Goal: Find specific page/section: Find specific page/section

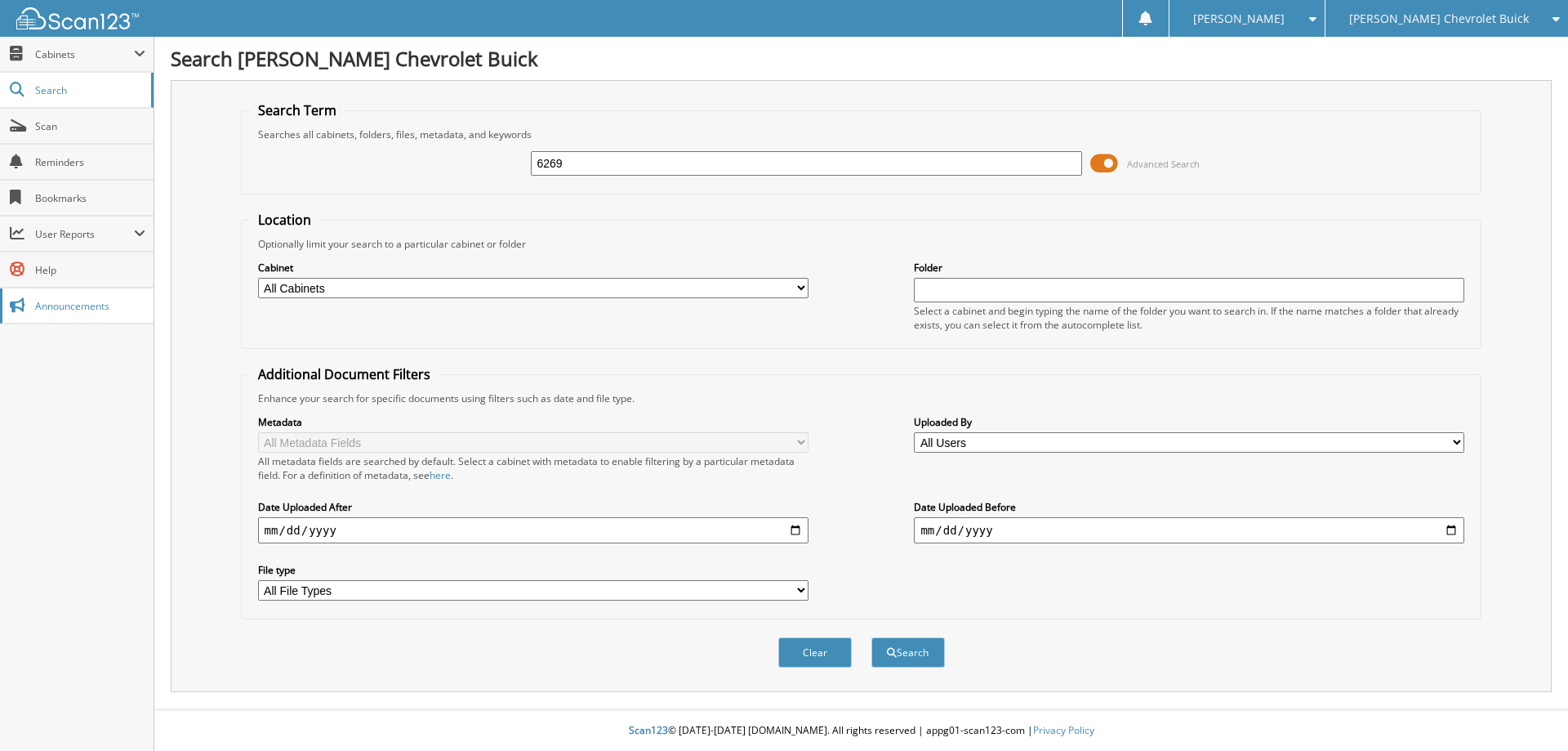
type input "6269"
click at [872, 637] on button "Search" at bounding box center [908, 652] width 74 height 31
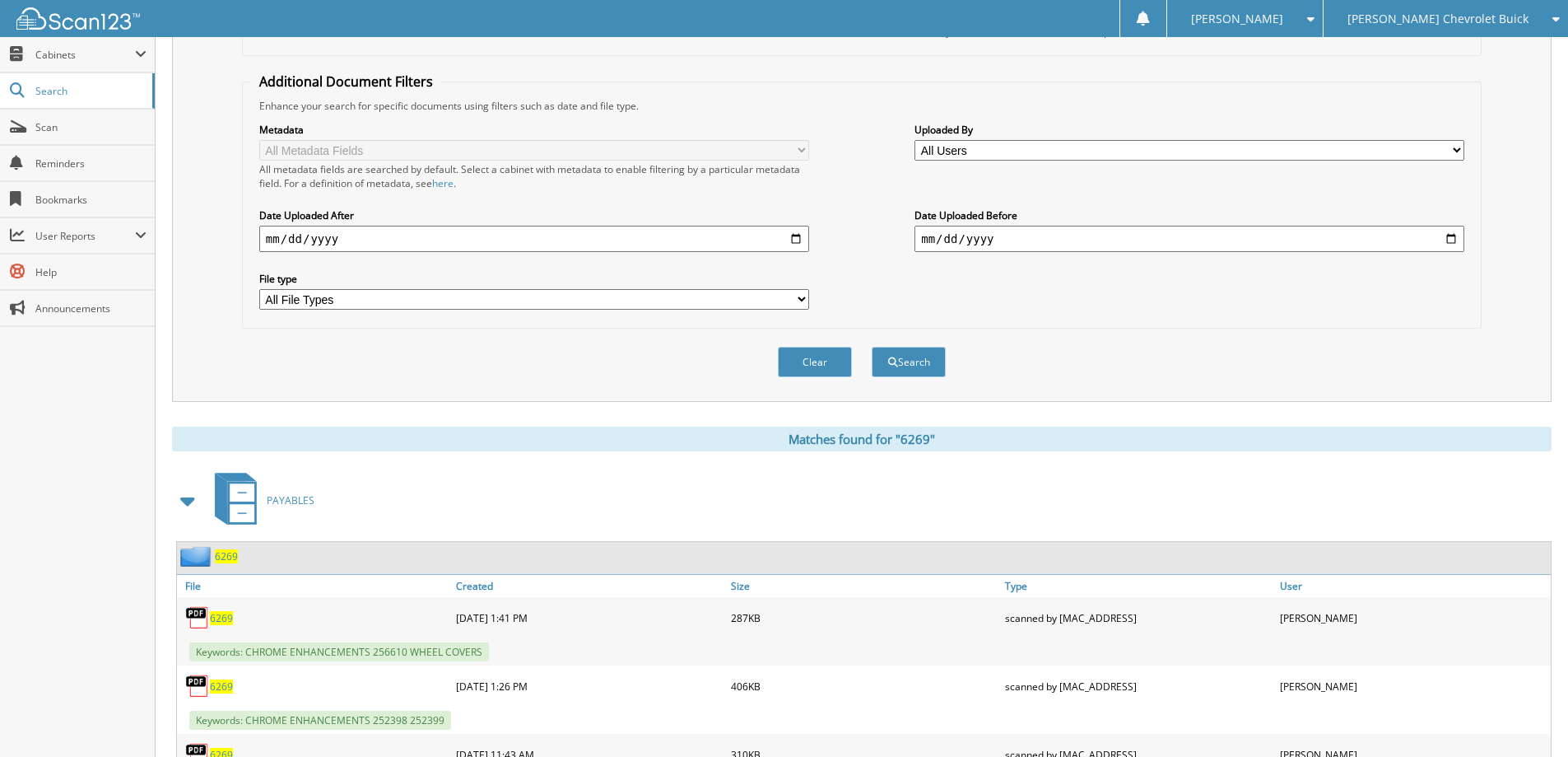
scroll to position [330, 0]
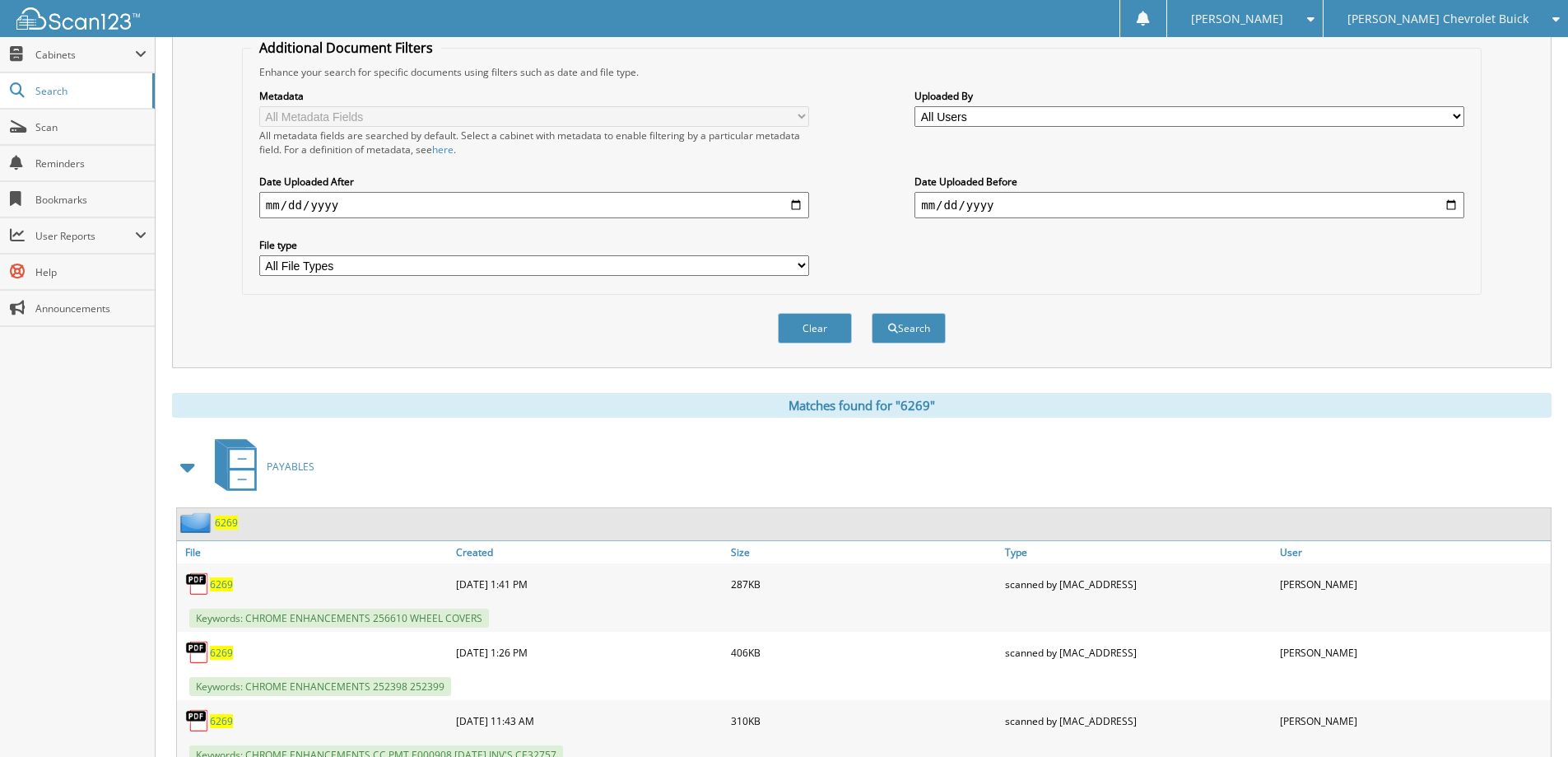
click at [223, 525] on span "6269" at bounding box center [226, 522] width 23 height 14
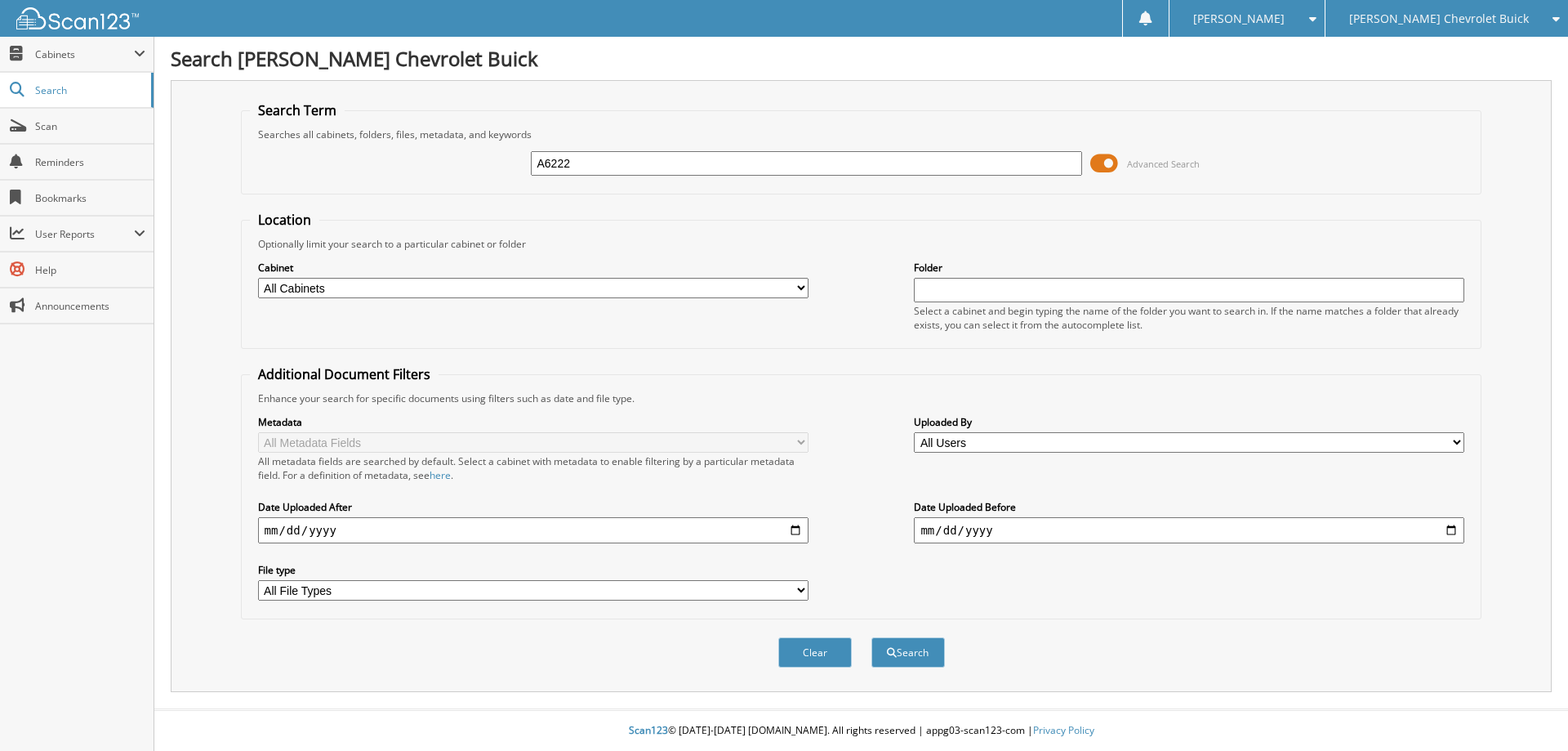
type input "A6222"
click at [872, 637] on button "Search" at bounding box center [908, 652] width 74 height 31
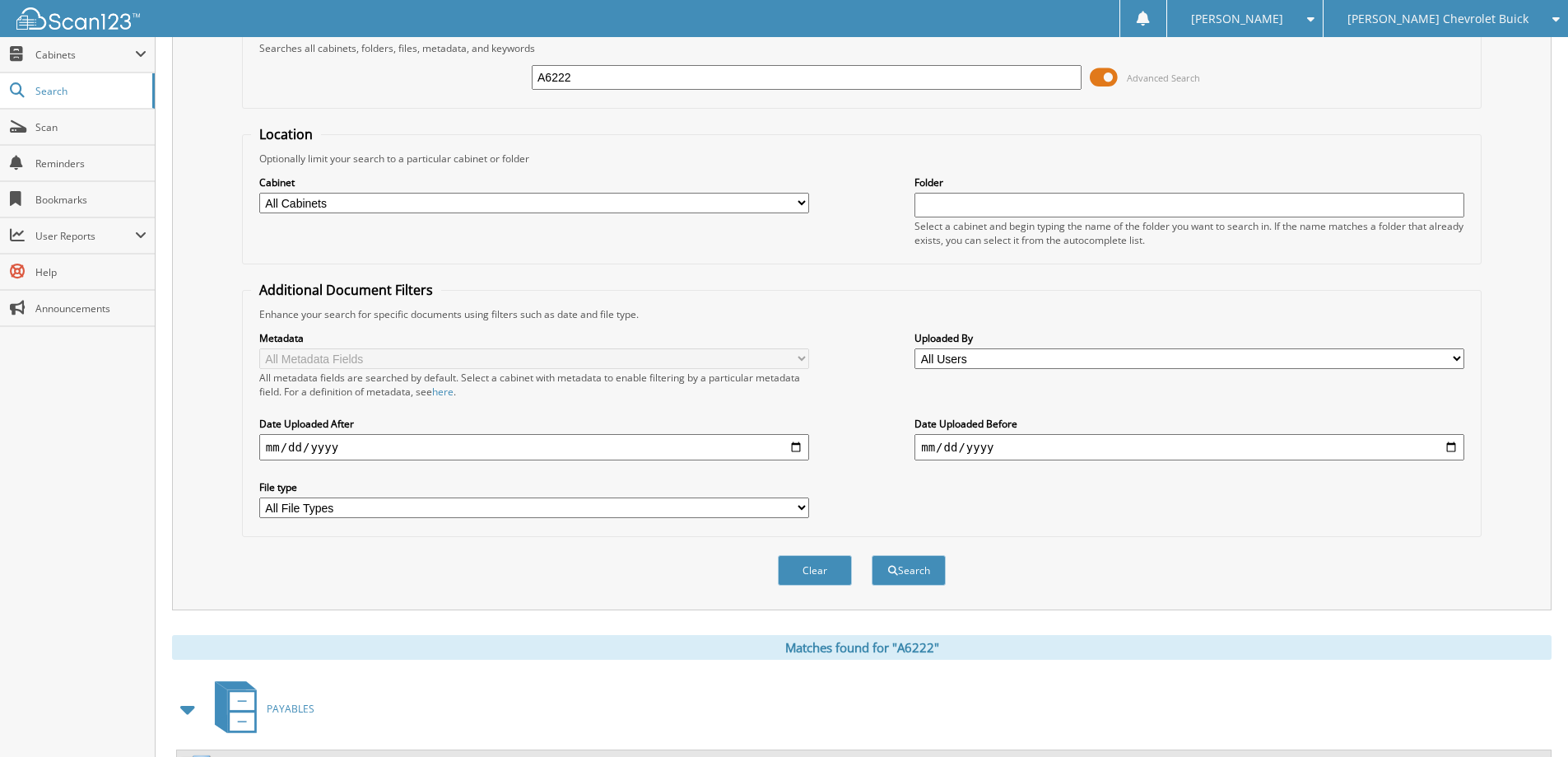
scroll to position [247, 0]
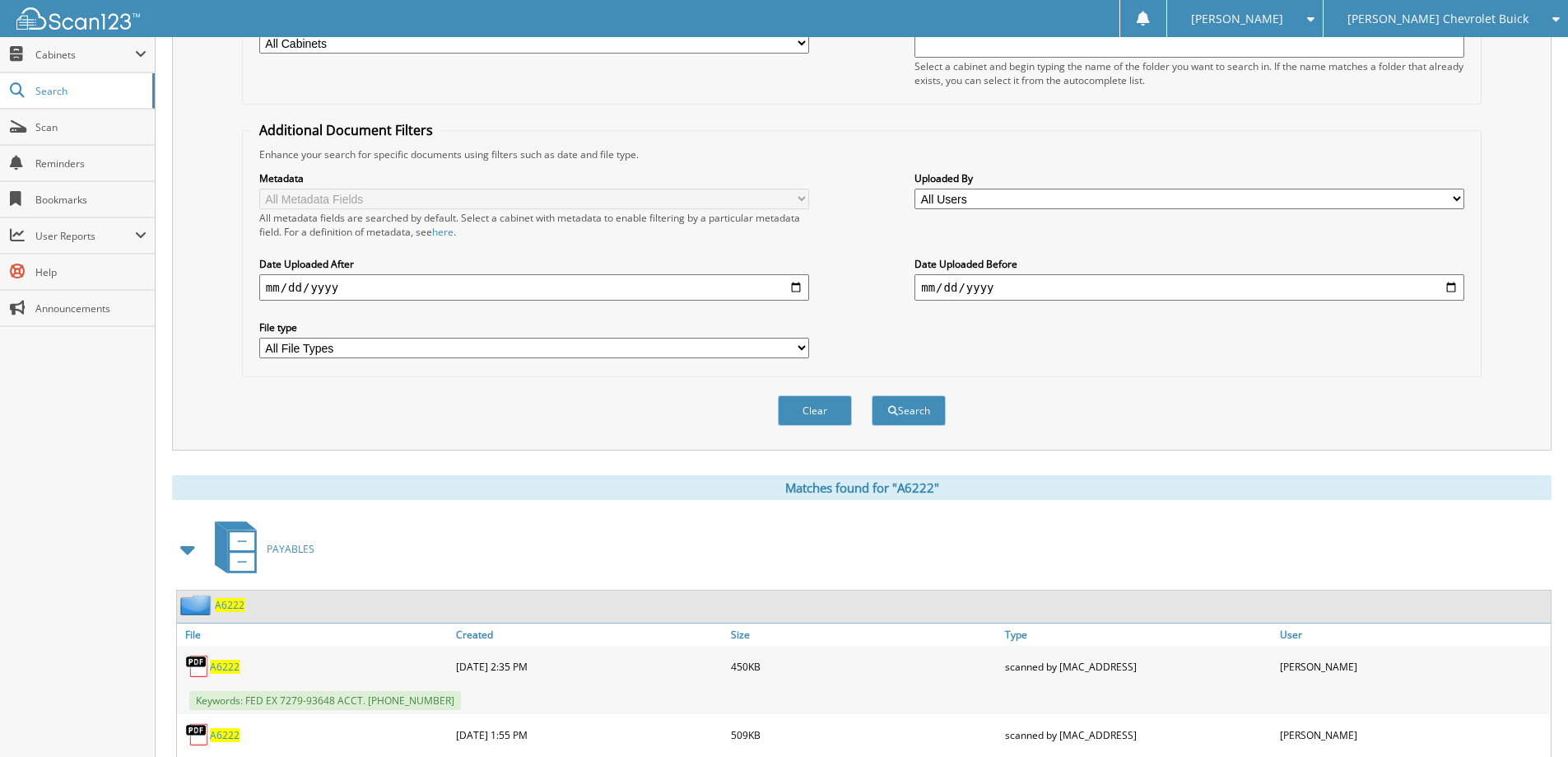
click at [237, 606] on span "A6222" at bounding box center [229, 604] width 30 height 14
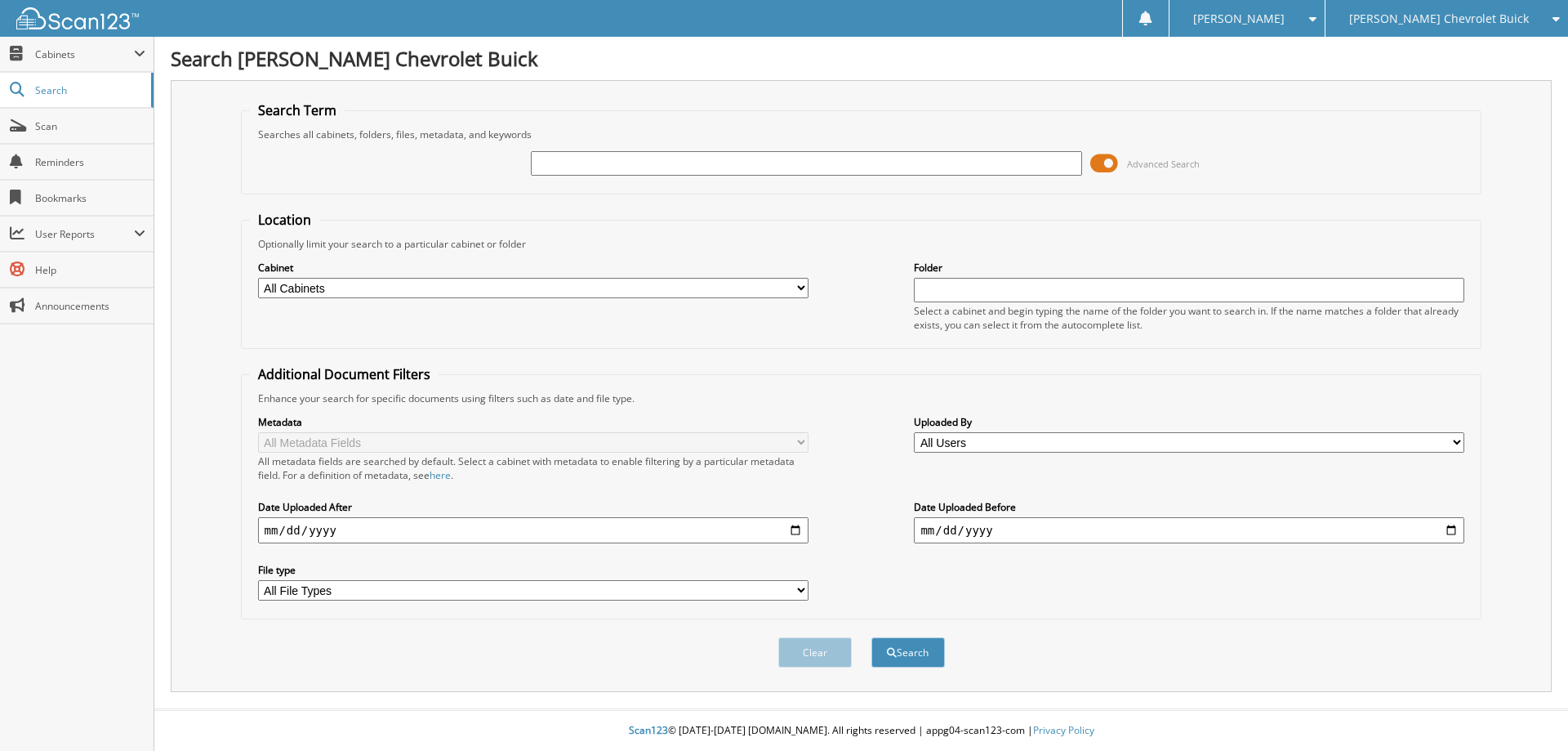
click at [582, 168] on input "text" at bounding box center [807, 164] width 550 height 25
type input "6865"
click at [872, 637] on button "Search" at bounding box center [908, 652] width 74 height 31
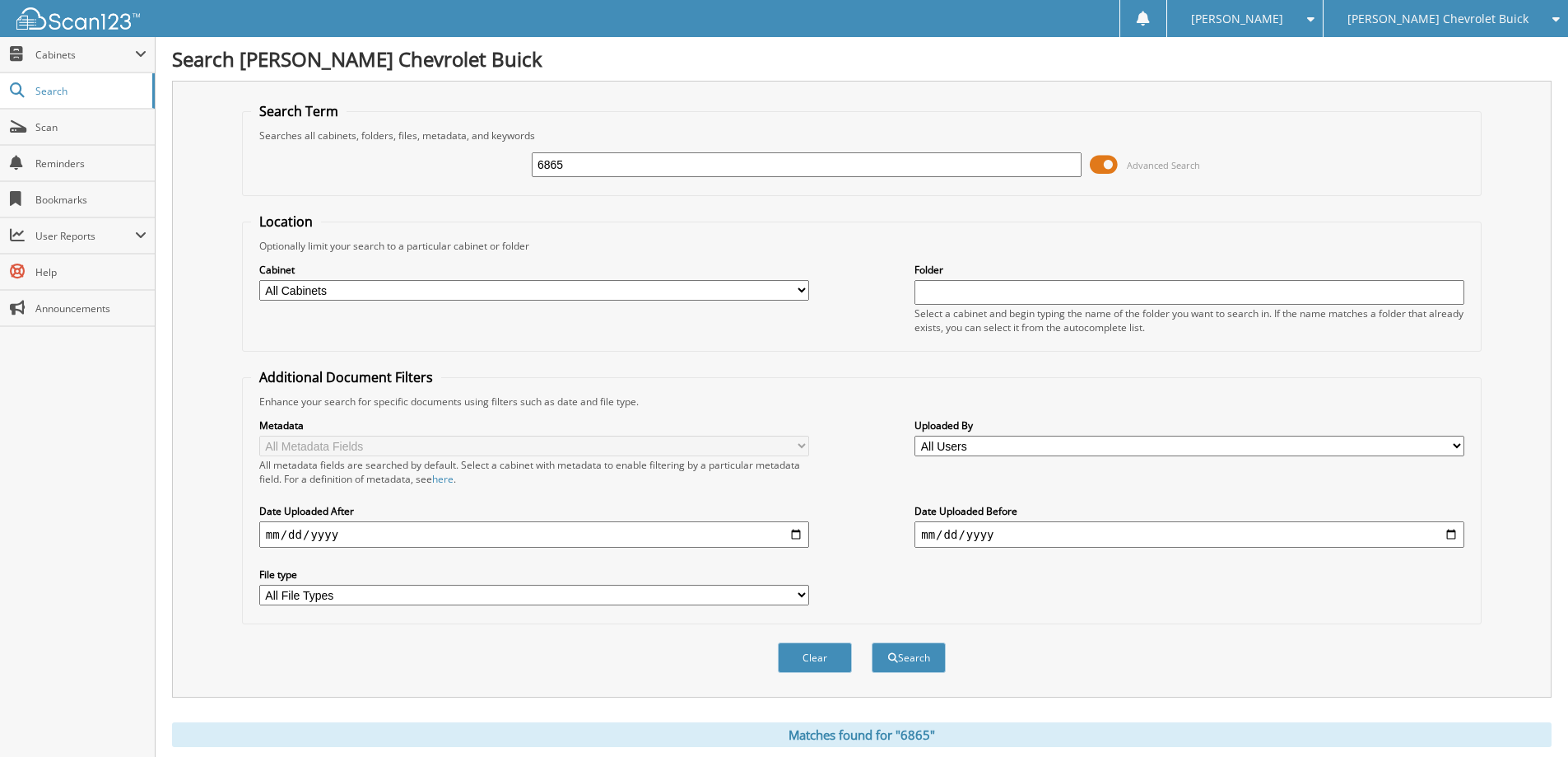
click at [1108, 162] on span at bounding box center [1104, 165] width 28 height 25
